Goal: Consume media (video, audio)

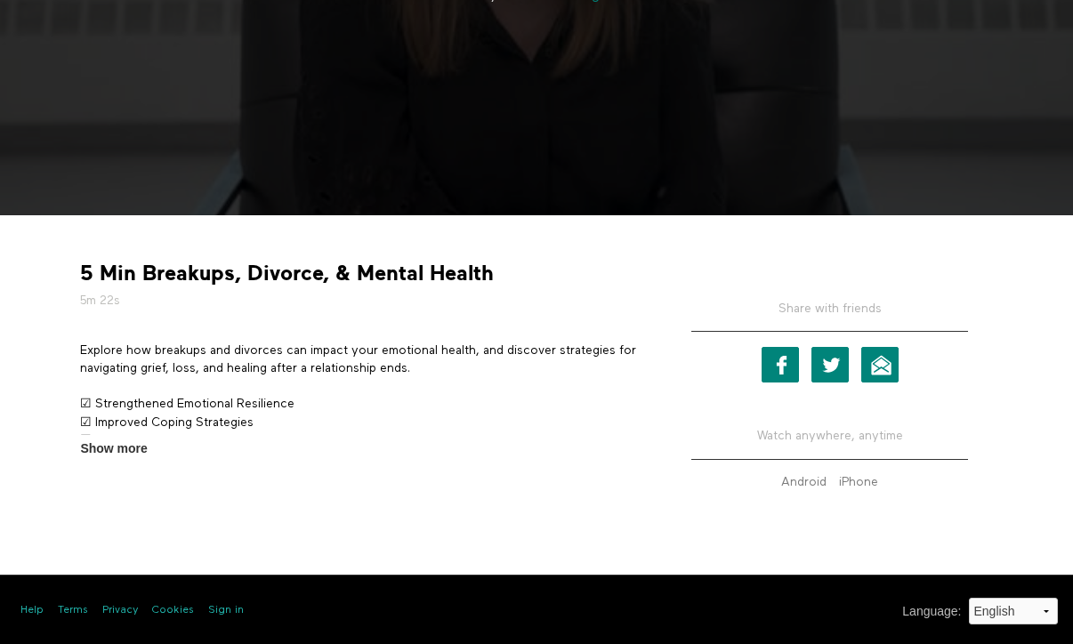
scroll to position [360, 0]
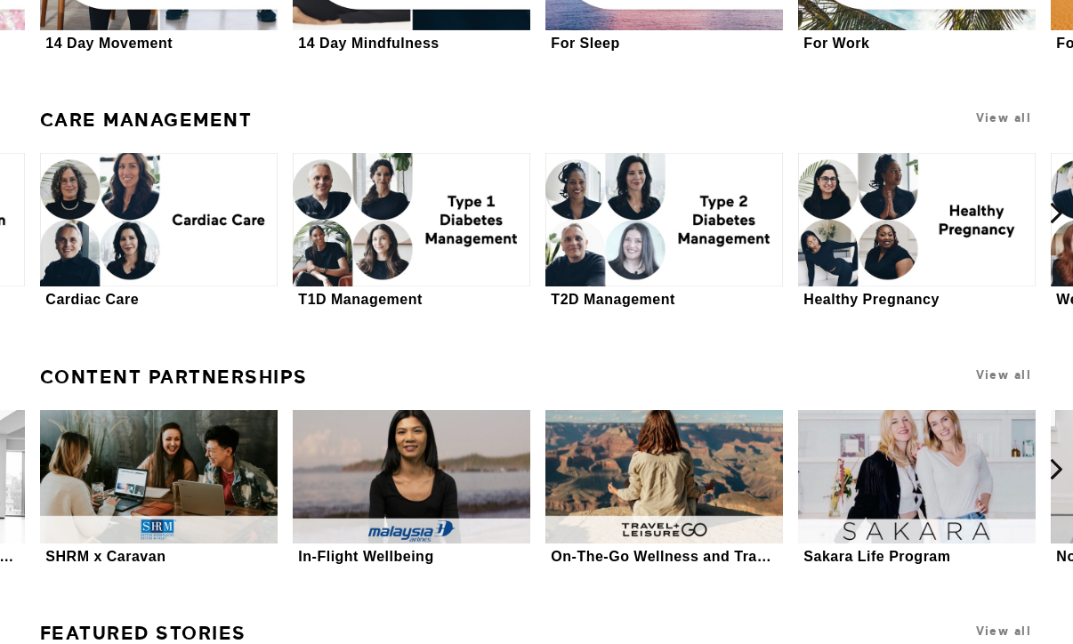
scroll to position [3551, 0]
